Goal: Information Seeking & Learning: Learn about a topic

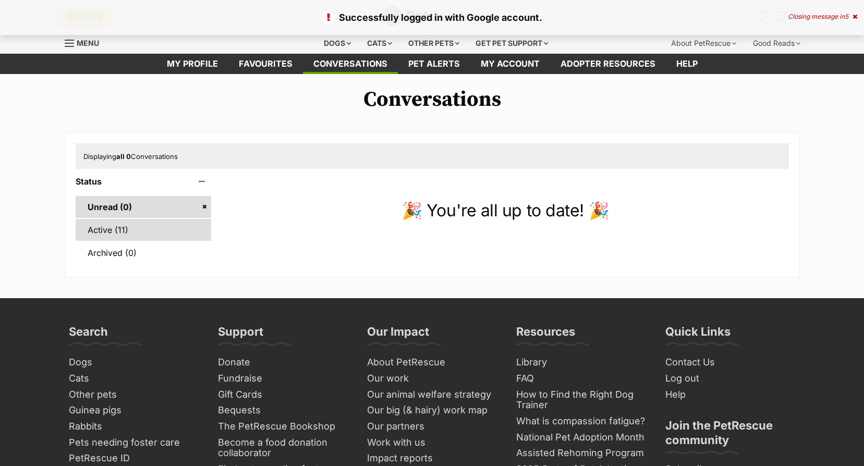
click at [154, 231] on link "Active (11)" at bounding box center [144, 230] width 136 height 22
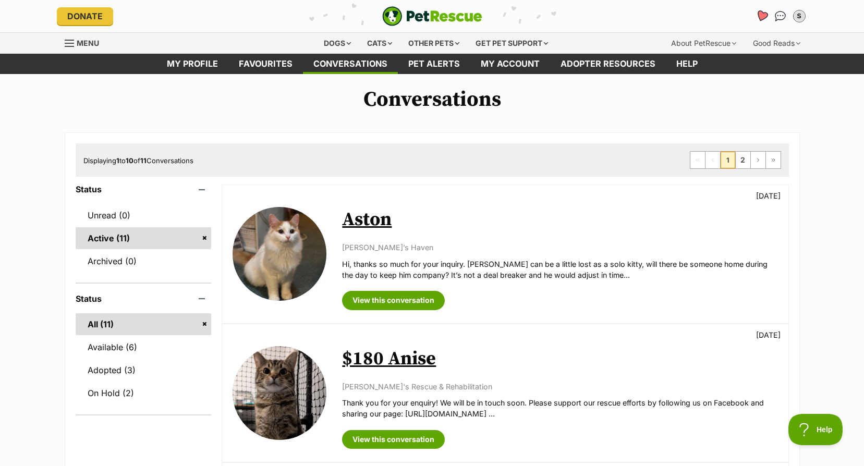
click at [755, 19] on icon "Favourites" at bounding box center [761, 16] width 14 height 14
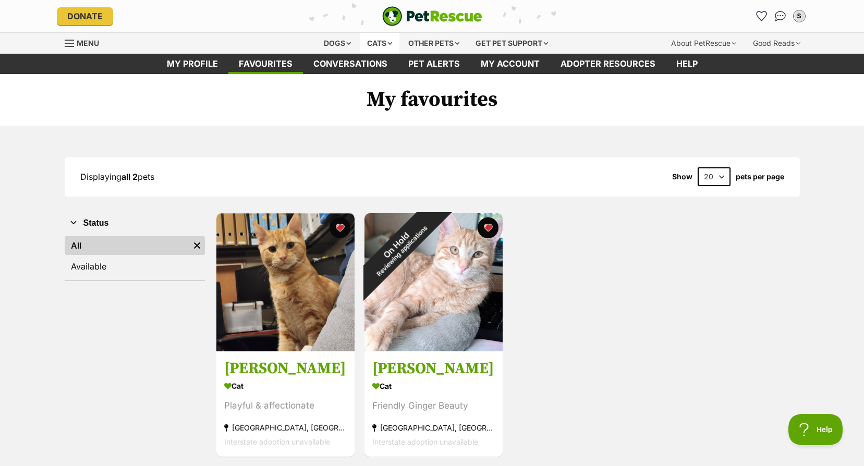
click at [372, 42] on div "Cats" at bounding box center [380, 43] width 40 height 21
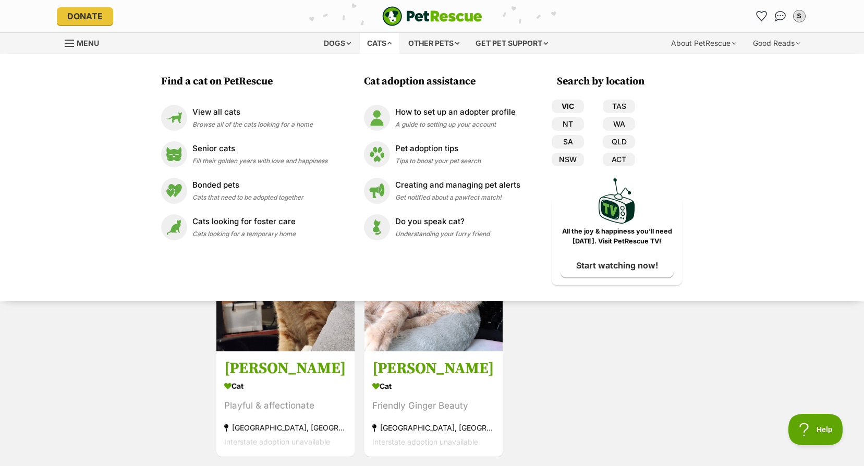
click at [574, 104] on link "VIC" at bounding box center [567, 107] width 32 height 14
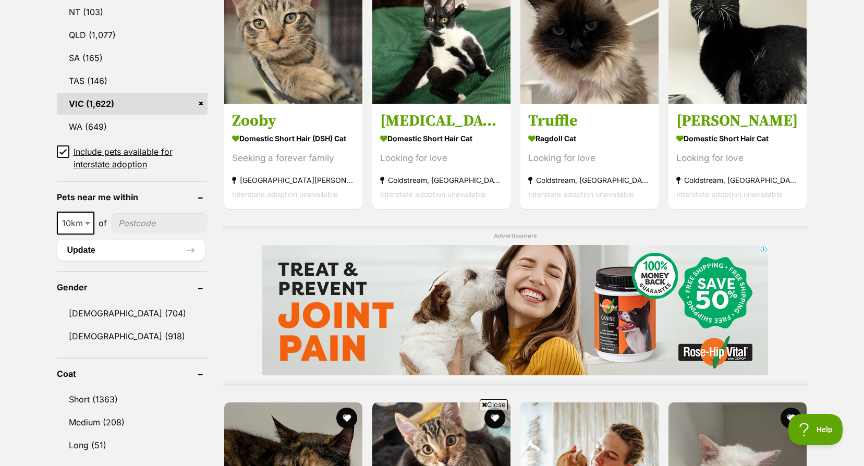
click at [66, 153] on icon at bounding box center [62, 151] width 7 height 7
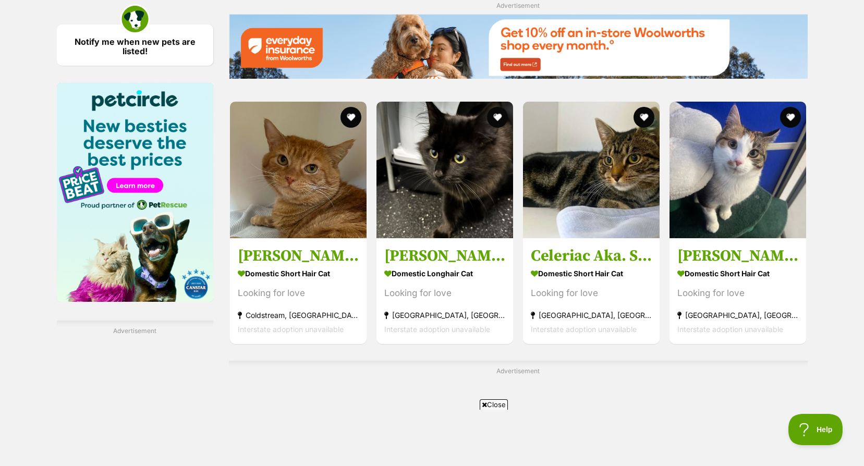
scroll to position [1824, 0]
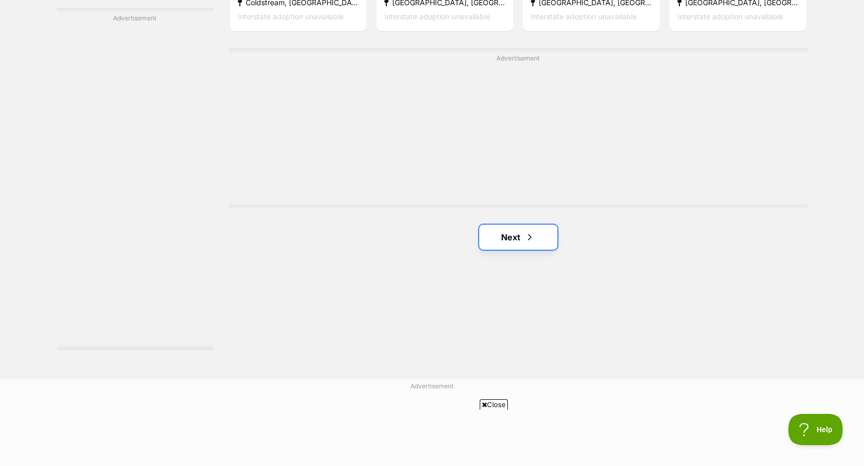
click at [536, 234] on link "Next" at bounding box center [518, 237] width 78 height 25
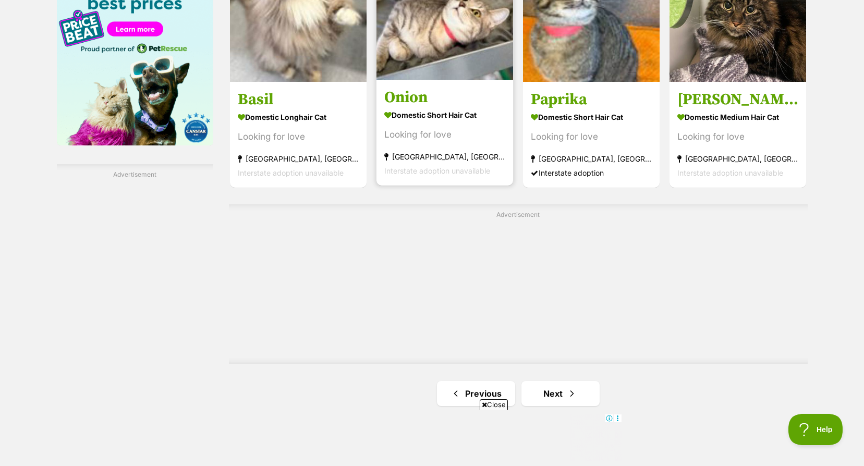
scroll to position [1824, 0]
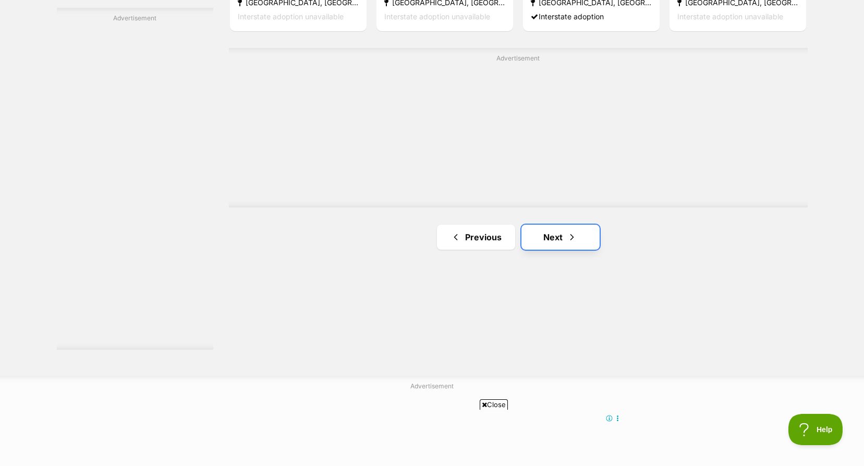
click at [556, 229] on link "Next" at bounding box center [560, 237] width 78 height 25
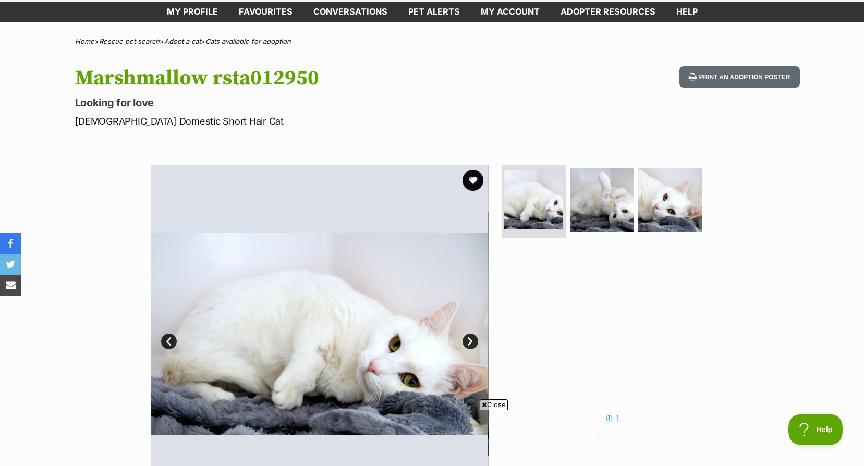
click at [464, 341] on link "Next" at bounding box center [470, 342] width 16 height 16
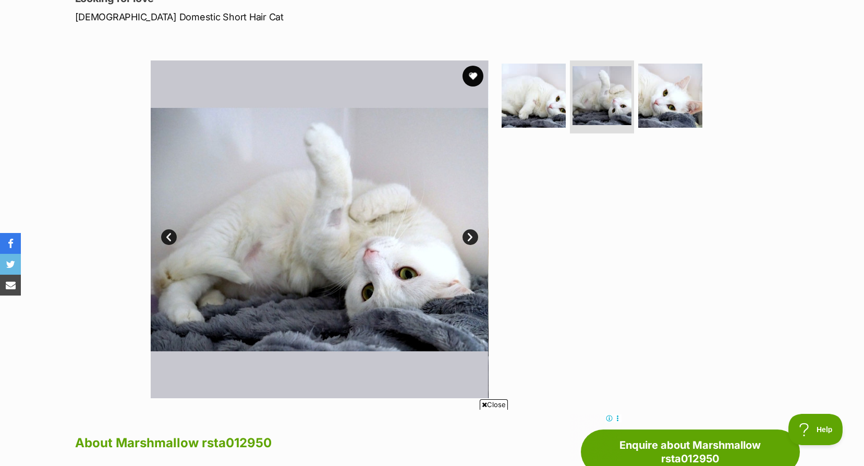
click at [472, 238] on link "Next" at bounding box center [470, 237] width 16 height 16
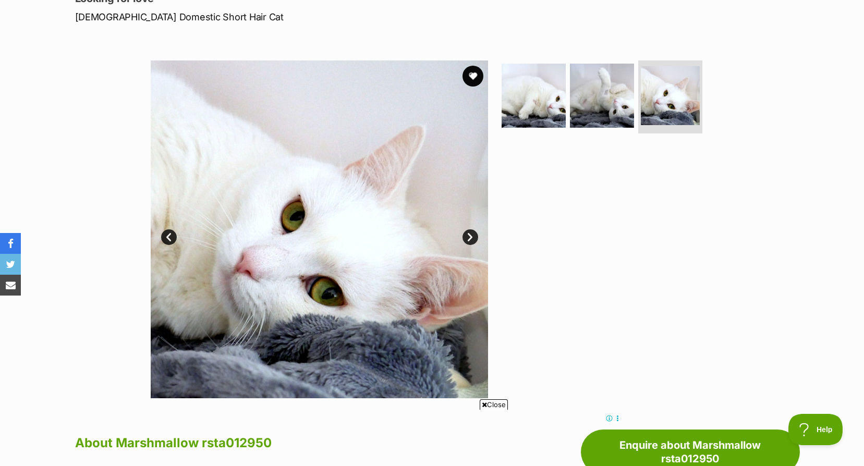
click at [472, 238] on link "Next" at bounding box center [470, 237] width 16 height 16
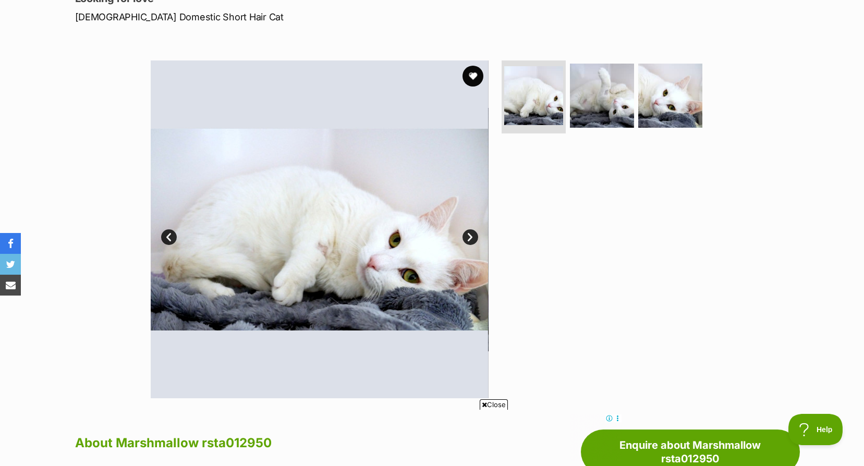
click at [472, 238] on link "Next" at bounding box center [470, 237] width 16 height 16
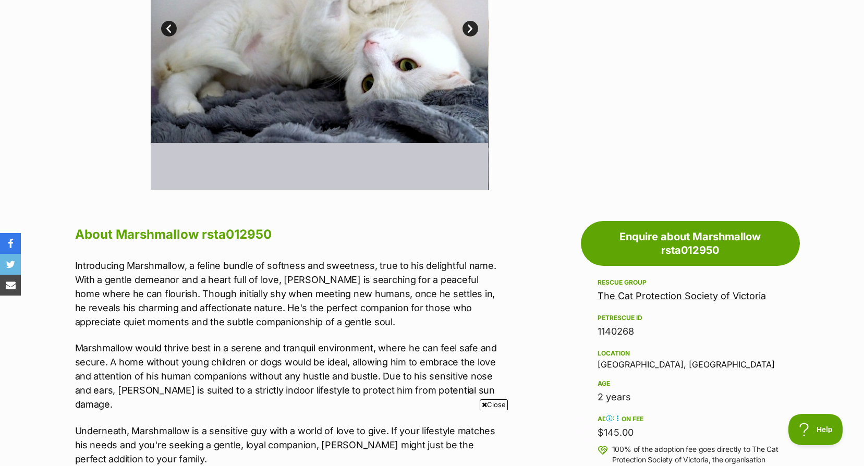
scroll to position [521, 0]
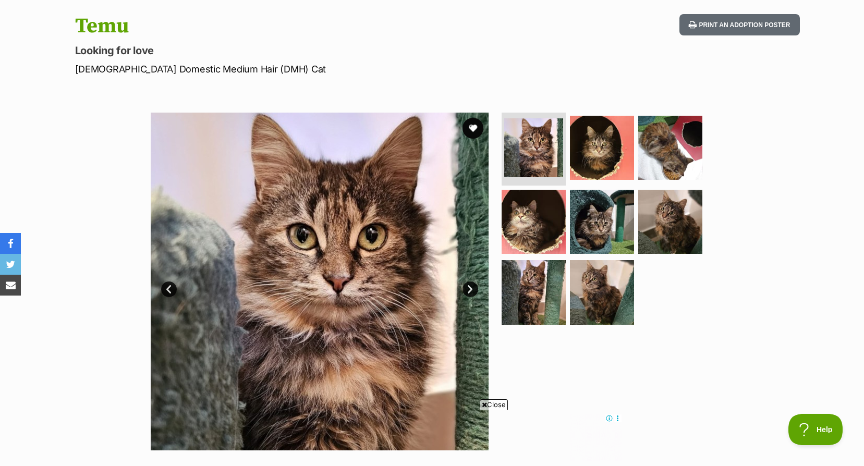
click at [469, 294] on link "Next" at bounding box center [470, 289] width 16 height 16
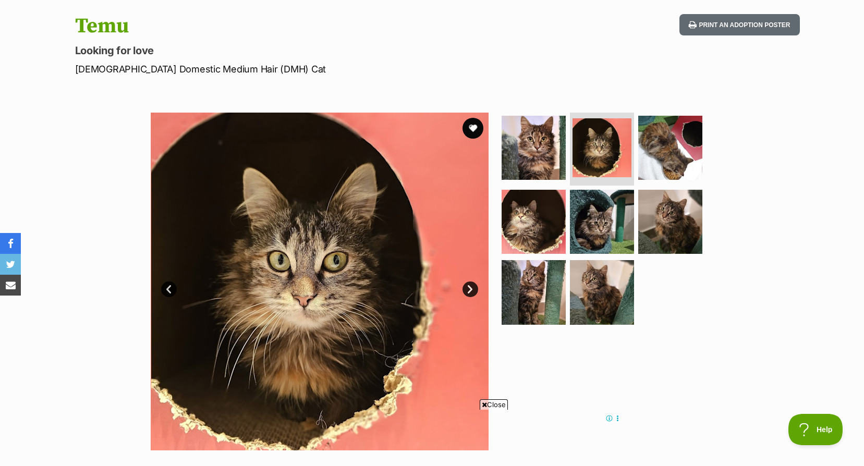
click at [473, 288] on link "Next" at bounding box center [470, 289] width 16 height 16
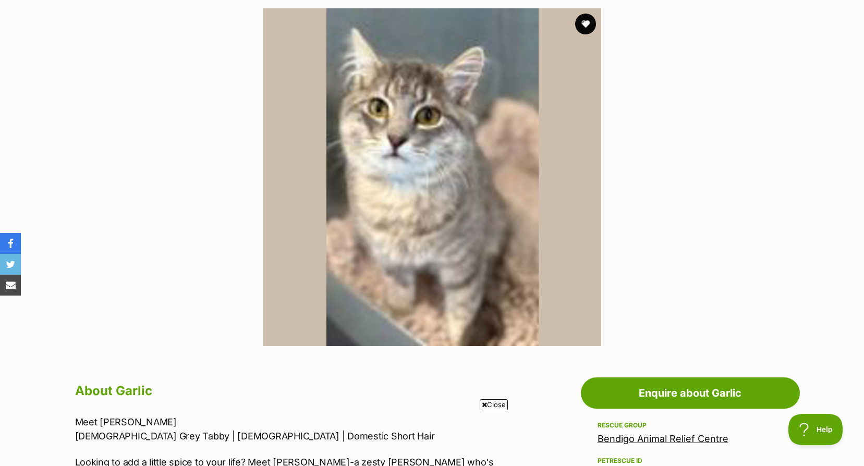
scroll to position [417, 0]
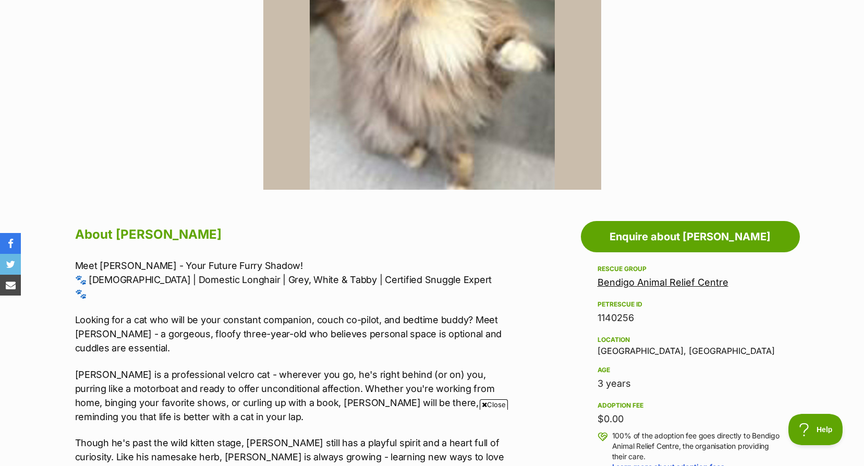
scroll to position [156, 0]
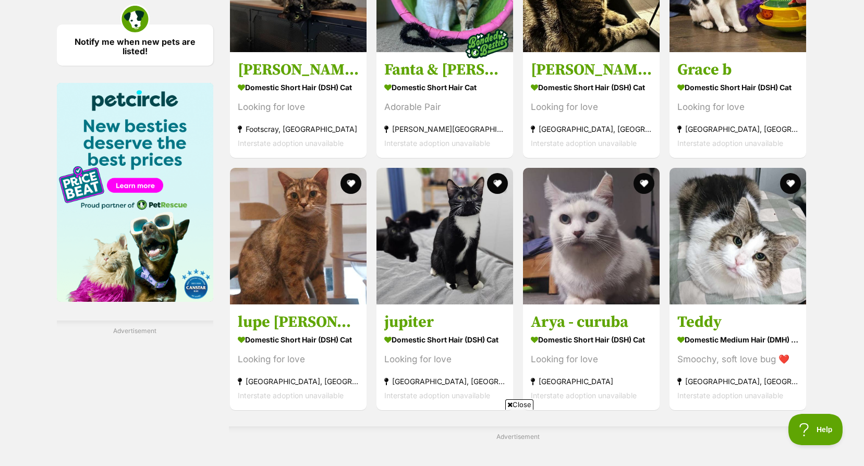
scroll to position [1772, 0]
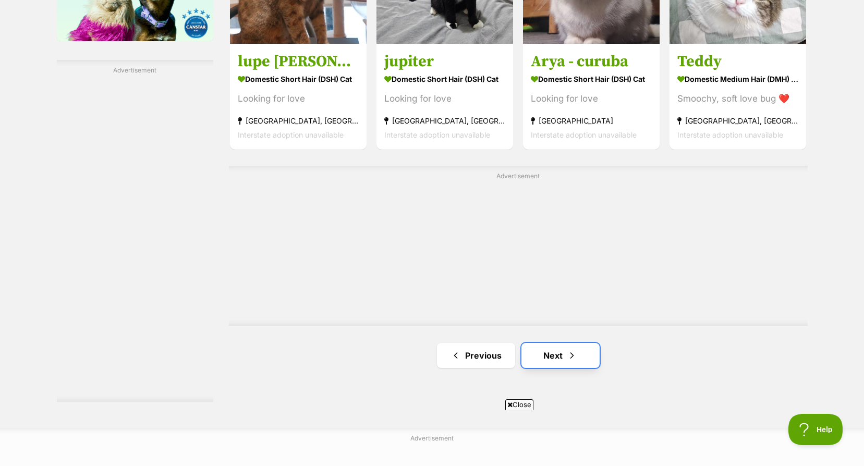
click at [553, 352] on link "Next" at bounding box center [560, 355] width 78 height 25
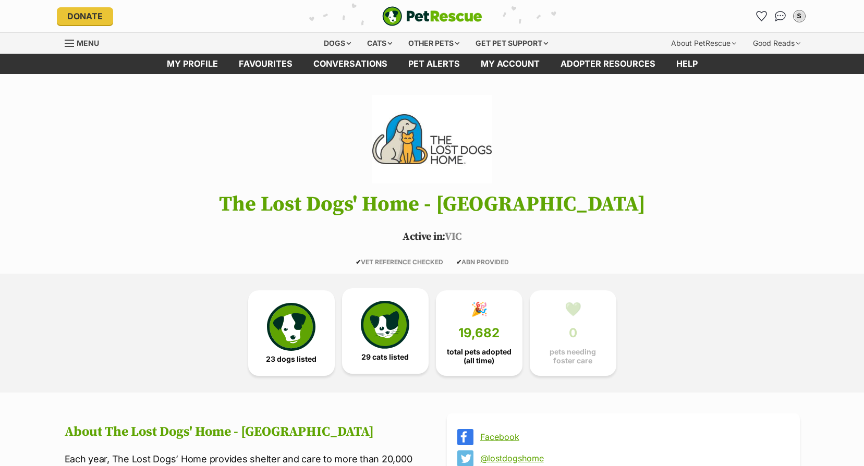
click at [393, 309] on img at bounding box center [385, 325] width 48 height 48
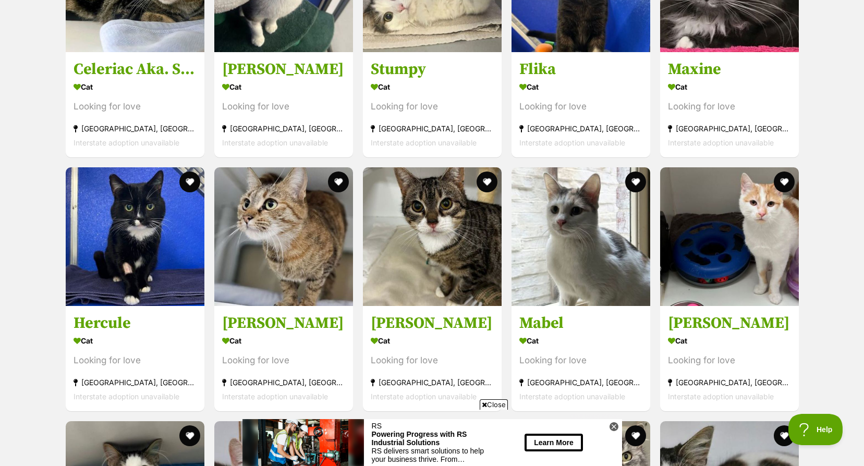
scroll to position [770, 0]
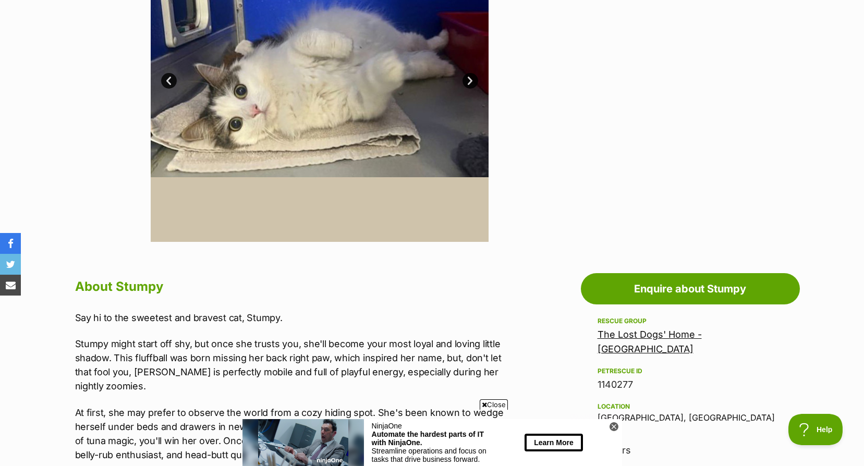
scroll to position [156, 0]
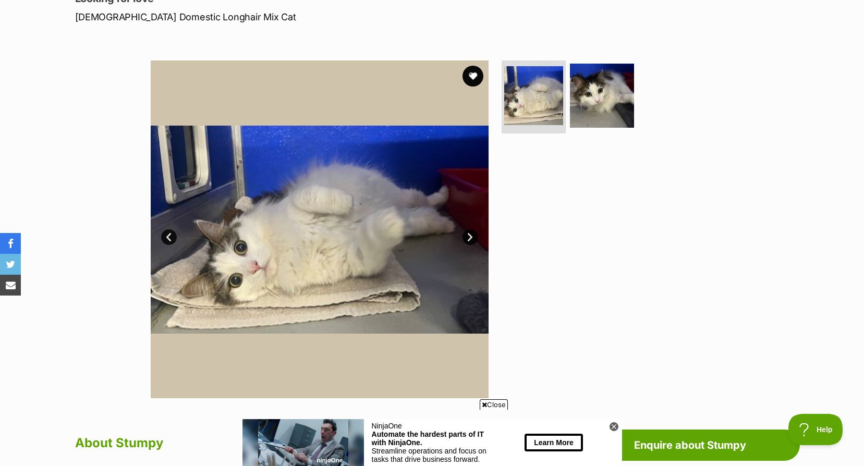
click at [471, 235] on link "Next" at bounding box center [470, 237] width 16 height 16
